Goal: Information Seeking & Learning: Learn about a topic

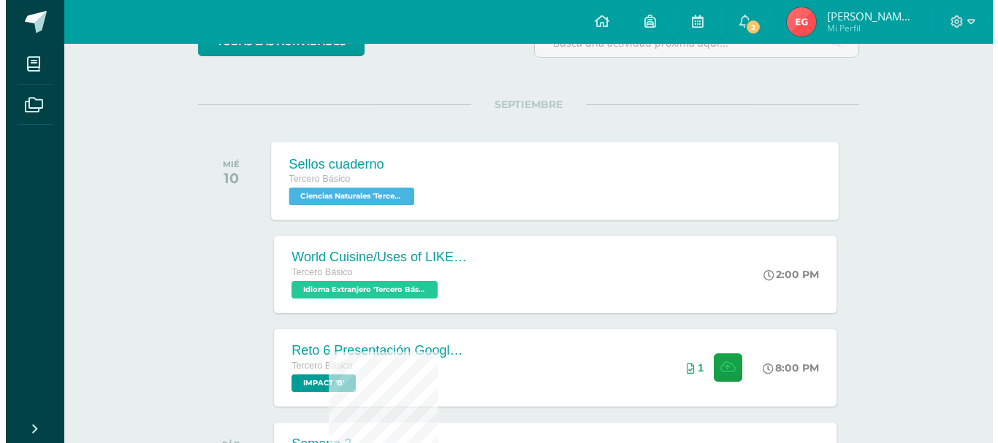
scroll to position [219, 0]
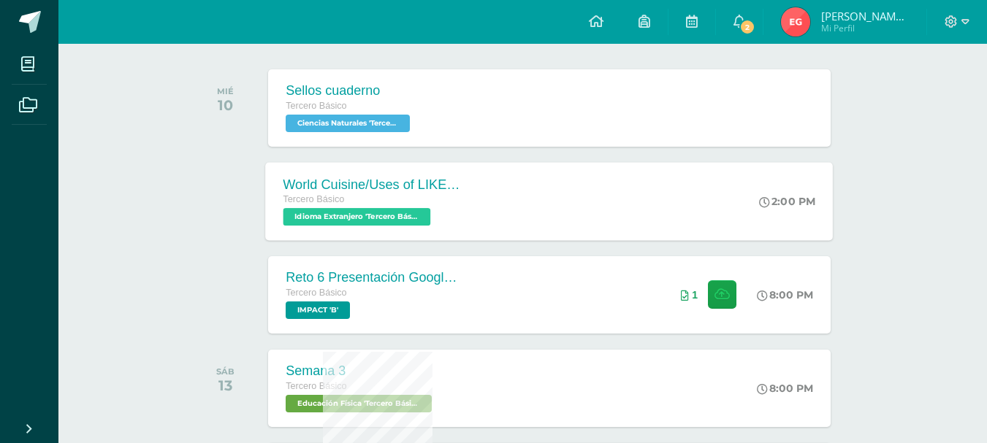
click at [394, 184] on div "World Cuisine/Uses of LIKE week 5" at bounding box center [371, 184] width 177 height 15
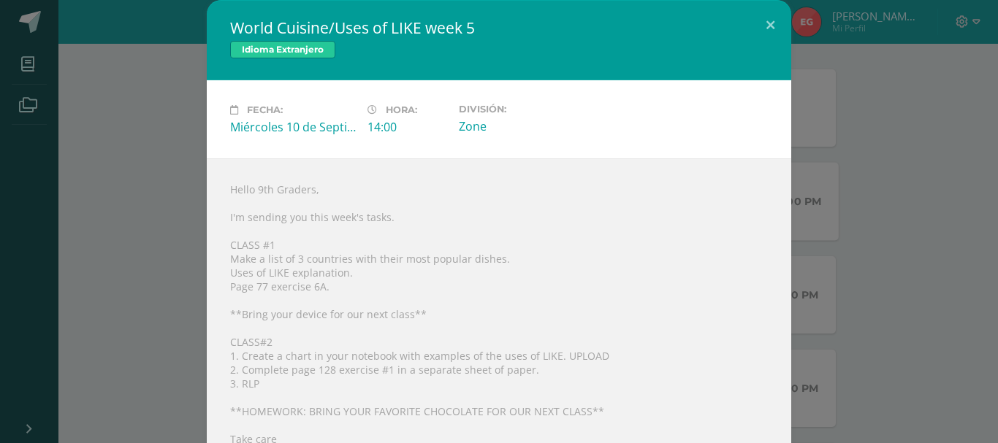
scroll to position [39, 0]
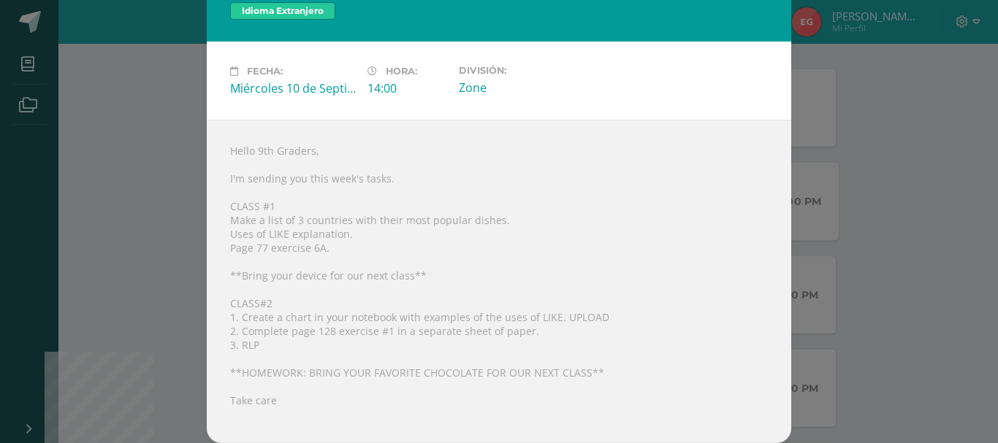
click at [536, 323] on div "Hello 9th Graders, I'm sending you this week's tasks. CLASS #1 Make a list of 3…" at bounding box center [499, 282] width 584 height 324
drag, startPoint x: 945, startPoint y: 167, endPoint x: 932, endPoint y: 164, distance: 12.9
click at [944, 167] on div "World Cuisine/Uses of LIKE week 5 Idioma Extranjero Fecha: Miércoles 10 de Sept…" at bounding box center [499, 202] width 986 height 482
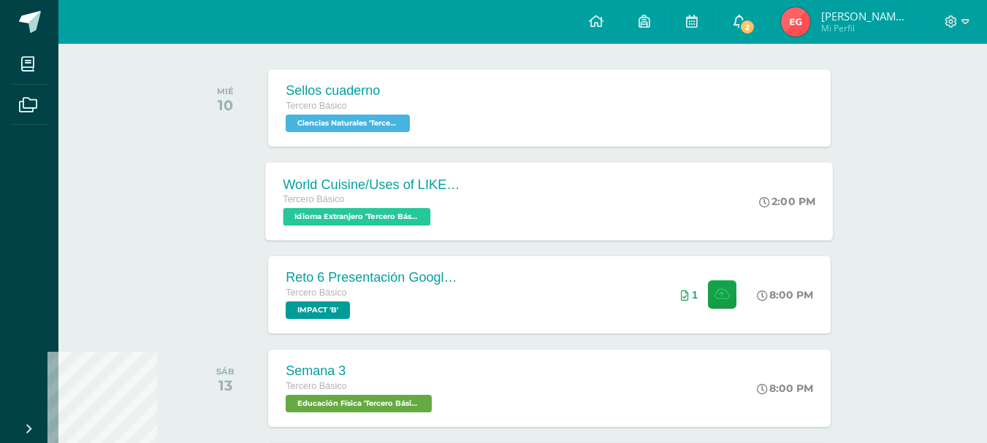
click at [763, 27] on link "2" at bounding box center [739, 22] width 47 height 44
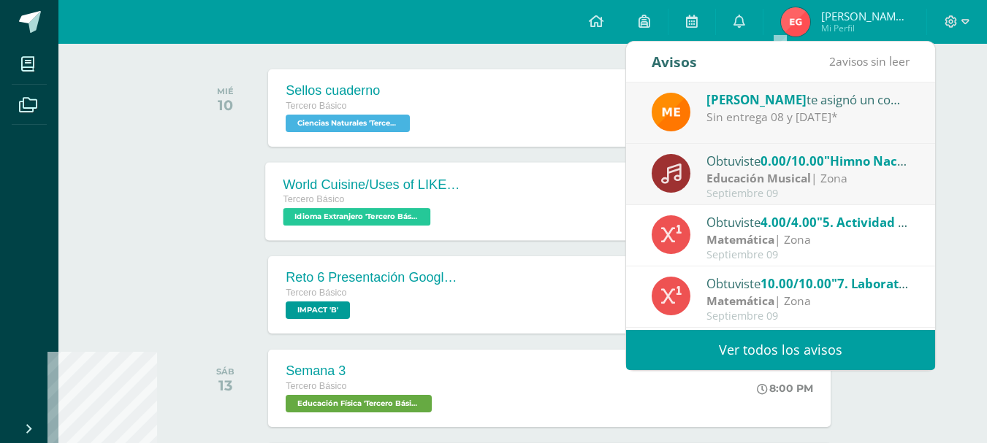
click at [728, 181] on strong "Educación Musical" at bounding box center [758, 178] width 104 height 16
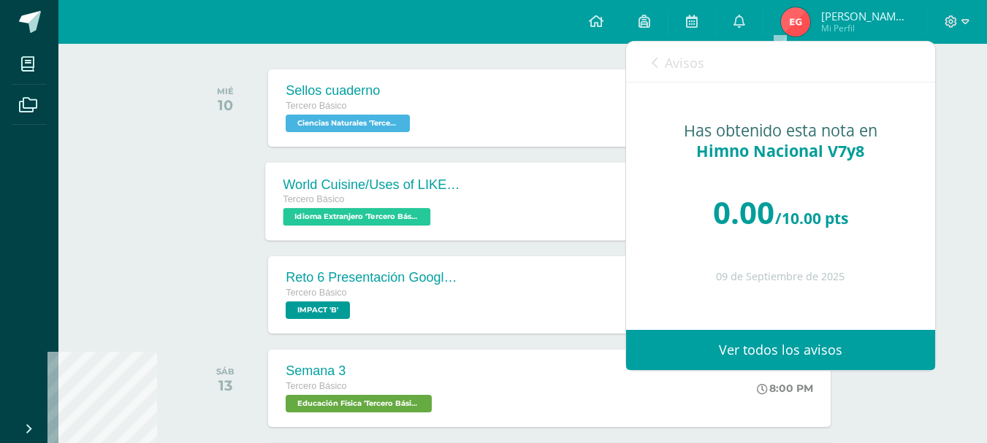
click at [660, 59] on link "Avisos" at bounding box center [678, 63] width 53 height 42
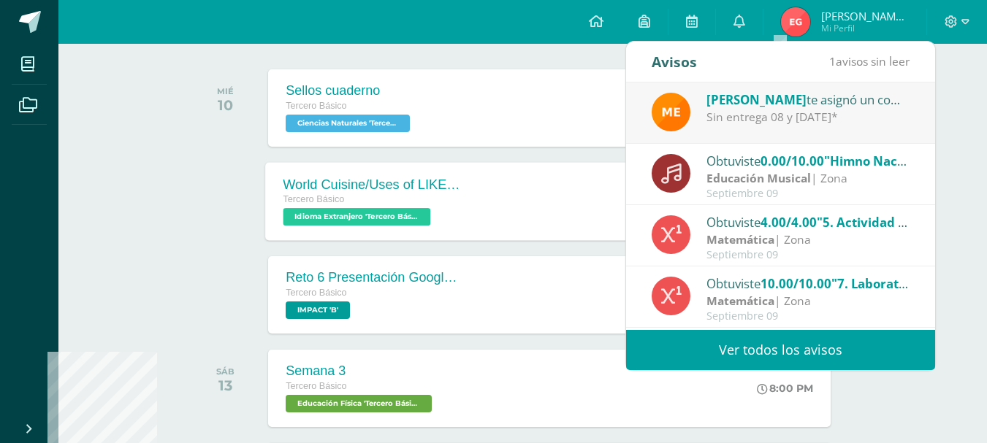
click at [704, 98] on div "[PERSON_NAME] te asignó un comentario en 'Himno Nacional V7y8' para 'Educación …" at bounding box center [781, 108] width 258 height 37
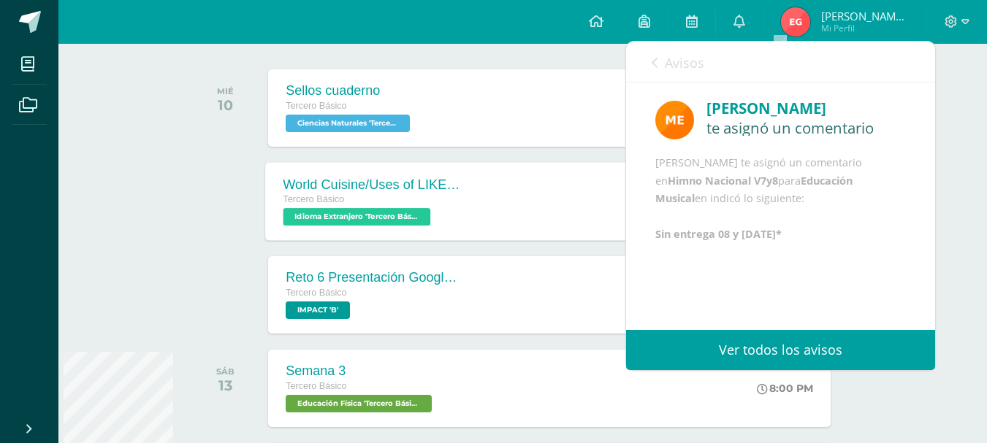
click at [666, 62] on span "Avisos" at bounding box center [684, 63] width 39 height 18
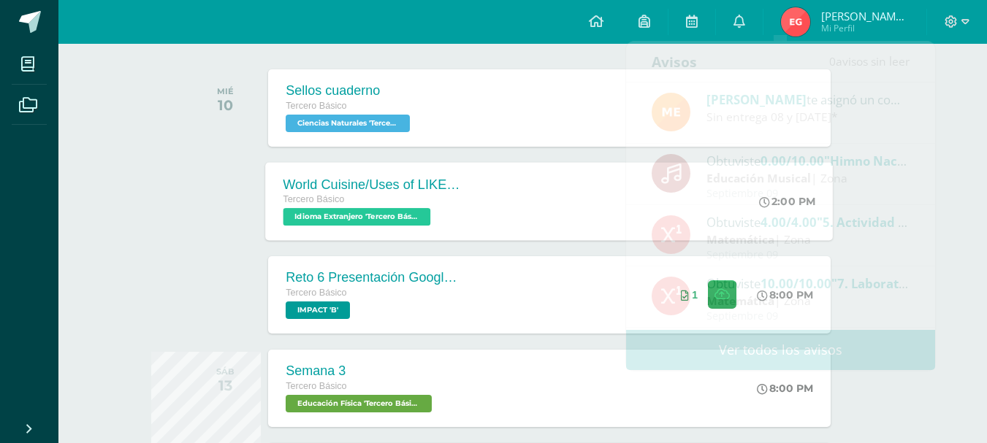
click at [363, 197] on div "Tercero Básico" at bounding box center [371, 200] width 177 height 16
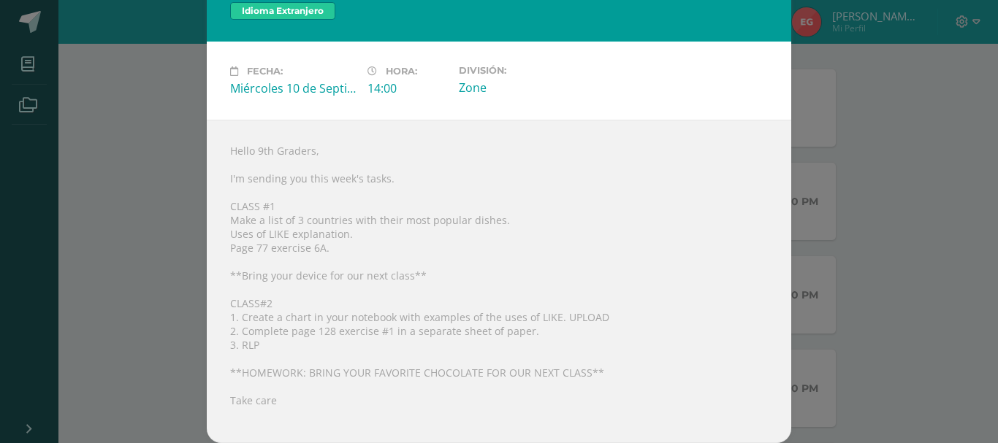
click at [858, 194] on div "World Cuisine/Uses of LIKE week 5 Idioma Extranjero Fecha: Miércoles 10 de Sept…" at bounding box center [499, 202] width 986 height 482
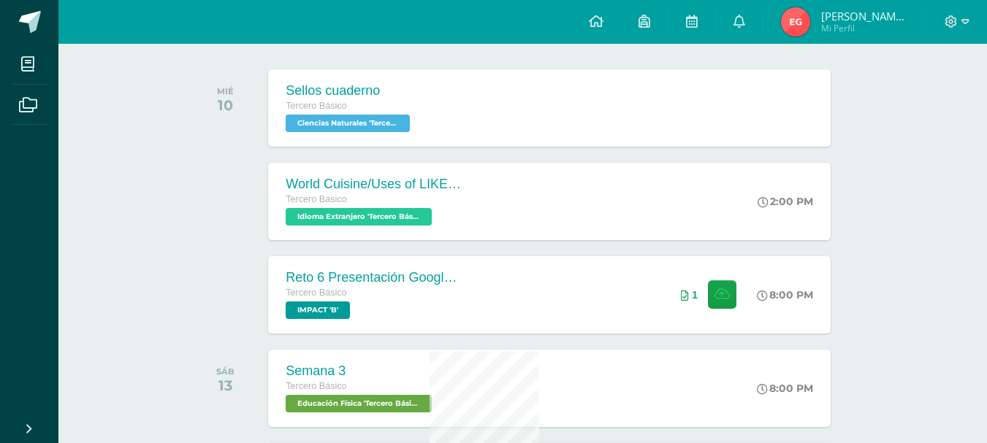
click at [410, 187] on div "World Cuisine/Uses of LIKE week 5" at bounding box center [373, 184] width 175 height 15
